Goal: Navigation & Orientation: Go to known website

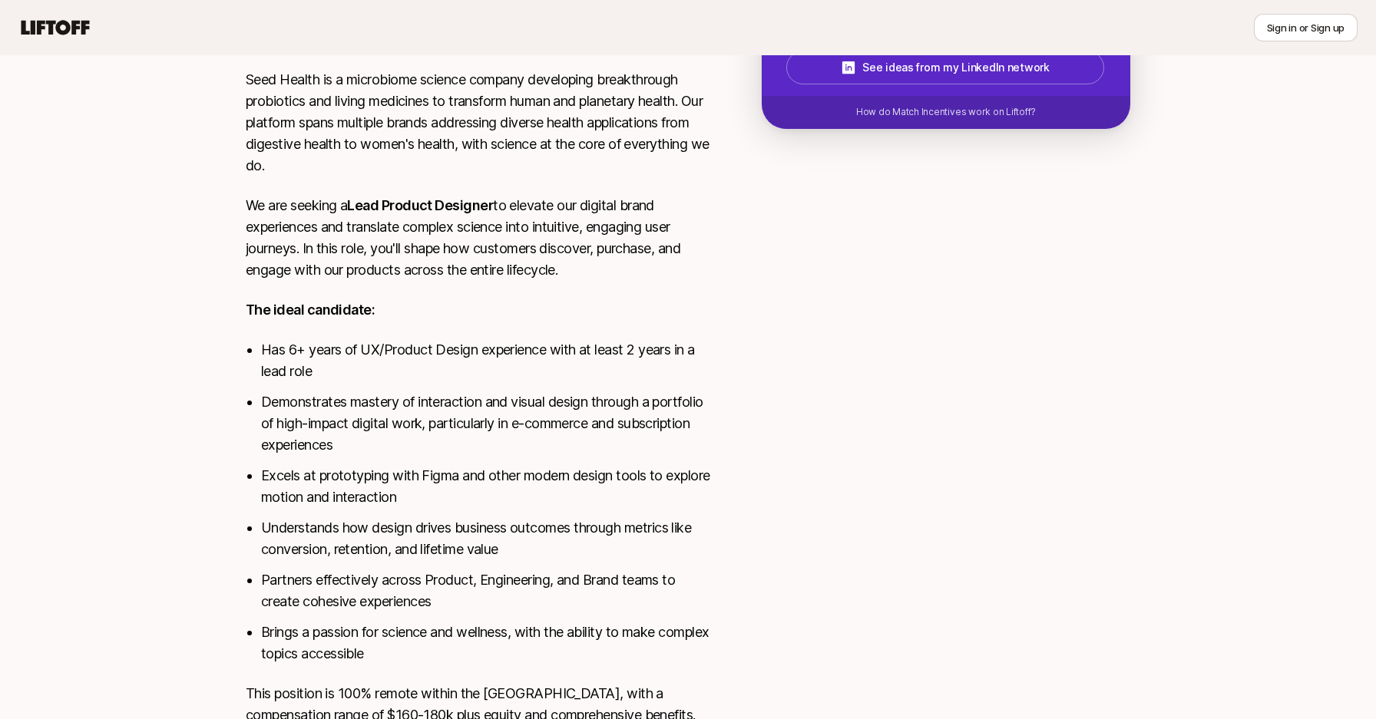
scroll to position [448, 0]
